Goal: Obtain resource: Obtain resource

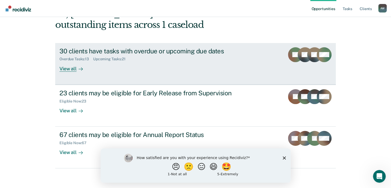
scroll to position [37, 0]
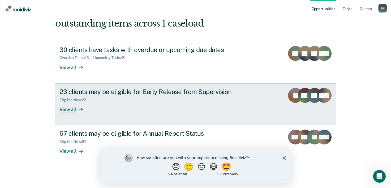
click at [92, 93] on div "23 clients may be eligible for Early Release from Supervision" at bounding box center [152, 92] width 186 height 8
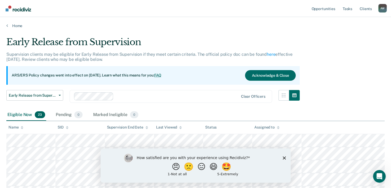
click at [284, 157] on polygon "Close survey" at bounding box center [283, 157] width 3 height 3
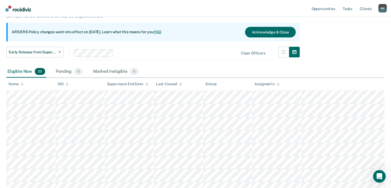
scroll to position [36, 0]
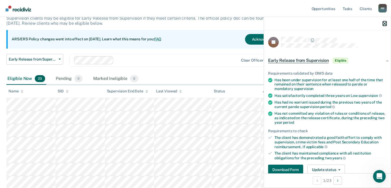
click at [383, 24] on icon "button" at bounding box center [384, 24] width 4 height 4
click at [352, 106] on div "Has had no warrant issued during the previous two years of the current parole s…" at bounding box center [330, 104] width 112 height 9
click at [384, 24] on icon "button" at bounding box center [384, 24] width 4 height 4
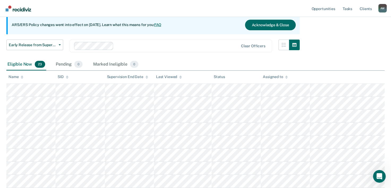
scroll to position [34, 0]
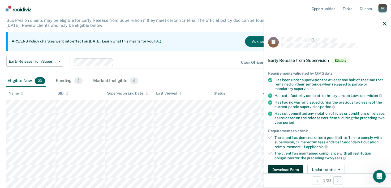
click at [285, 168] on button "Download Form" at bounding box center [285, 169] width 35 height 11
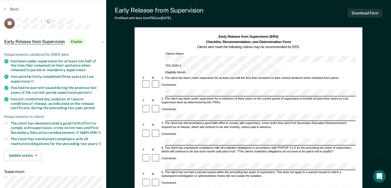
scroll to position [1, 0]
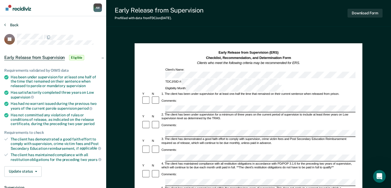
click at [11, 26] on button "Back" at bounding box center [11, 25] width 14 height 5
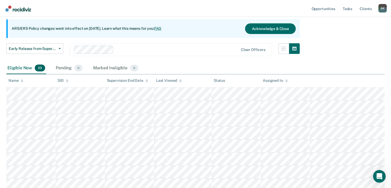
scroll to position [45, 0]
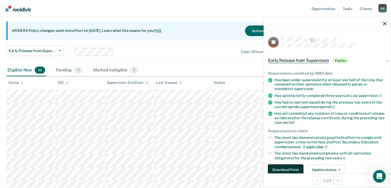
click at [283, 168] on button "Download Form" at bounding box center [285, 169] width 35 height 11
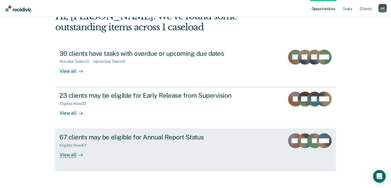
scroll to position [37, 0]
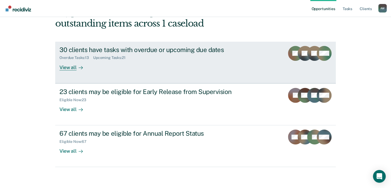
click at [142, 49] on div "30 clients have tasks with overdue or upcoming due dates" at bounding box center [152, 50] width 186 height 8
